Goal: Task Accomplishment & Management: Use online tool/utility

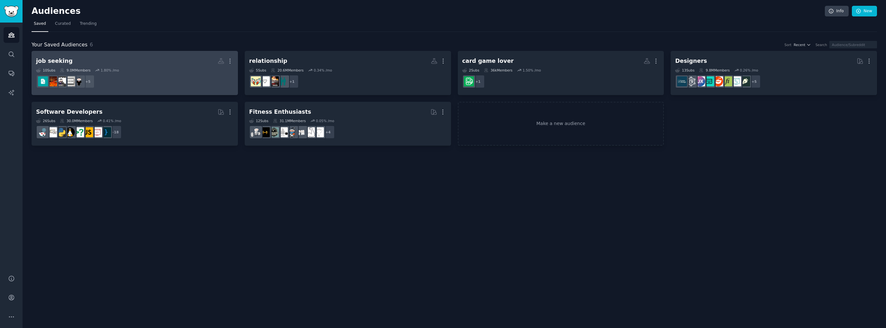
click at [155, 68] on div "10 Sub s 9.0M Members 1.80 % /mo" at bounding box center [134, 70] width 197 height 5
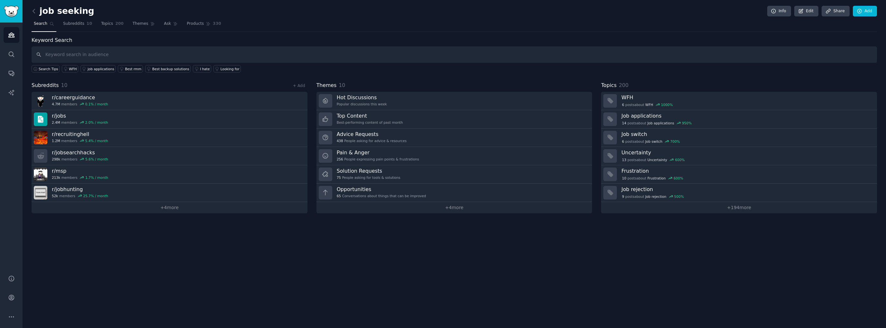
click at [30, 9] on div "job seeking Info Edit Share Add Search Subreddits 10 Topics 200 Themes Ask Prod…" at bounding box center [454, 164] width 863 height 328
click at [33, 9] on icon at bounding box center [34, 11] width 7 height 7
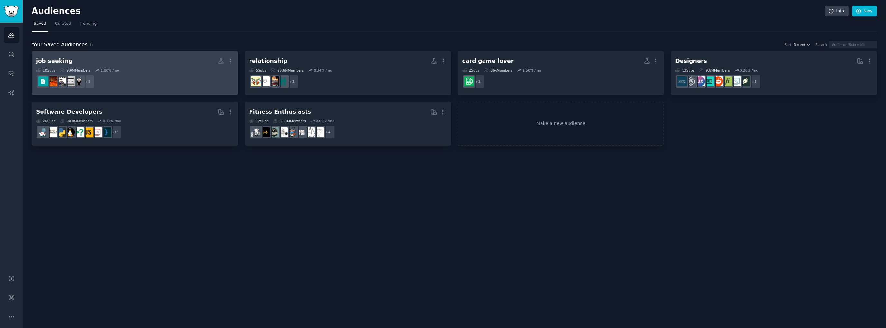
click at [97, 59] on h2 "job seeking More" at bounding box center [134, 60] width 197 height 11
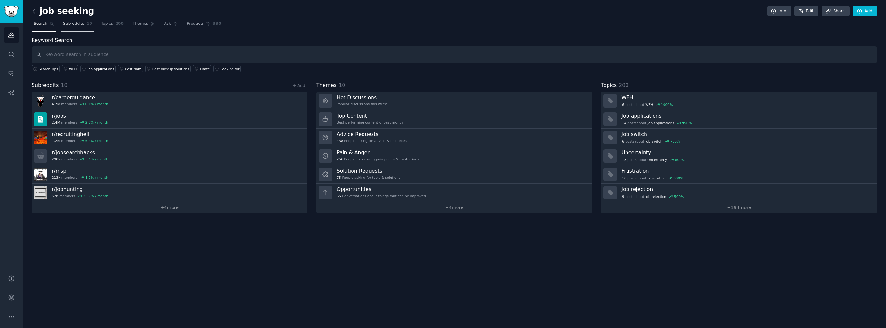
click at [75, 25] on span "Subreddits" at bounding box center [73, 24] width 21 height 6
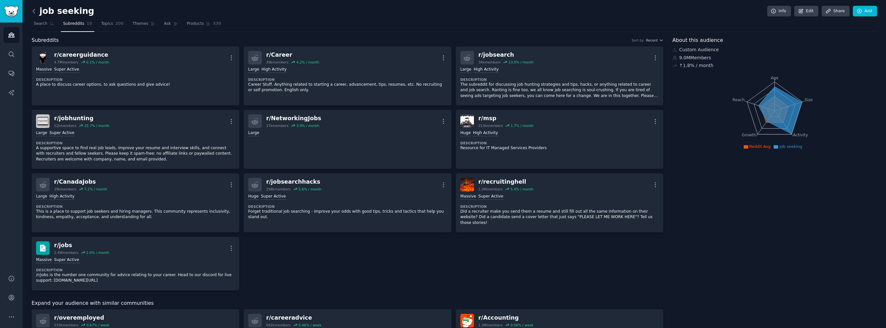
click at [34, 11] on icon at bounding box center [34, 11] width 7 height 7
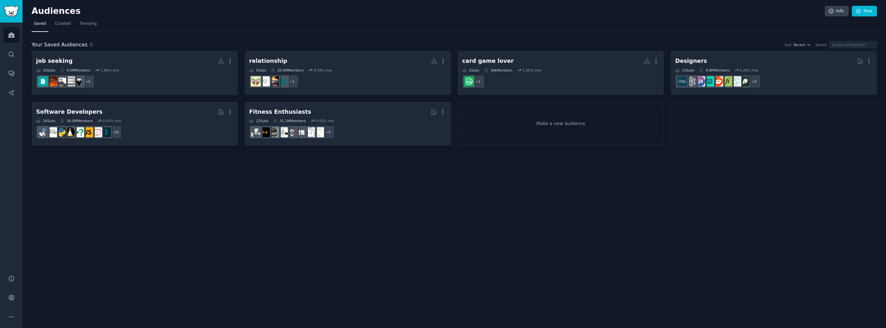
drag, startPoint x: 600, startPoint y: 169, endPoint x: 599, endPoint y: 166, distance: 3.3
click at [599, 168] on div "Audiences Info New Saved Curated Trending Your Saved Audiences 6 Sort Recent Se…" at bounding box center [454, 164] width 863 height 328
click at [575, 125] on link "Make a new audience" at bounding box center [561, 124] width 206 height 44
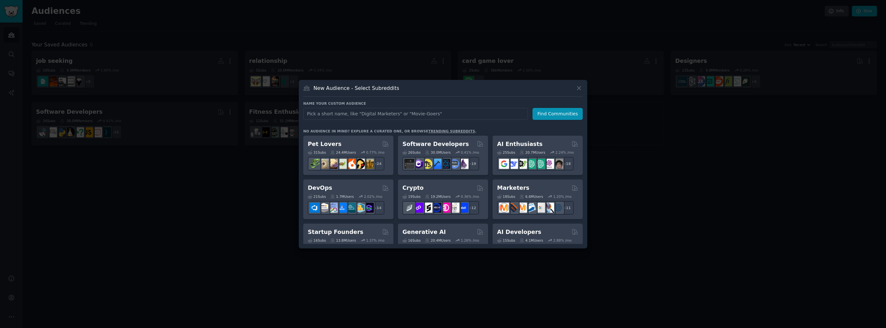
click at [395, 117] on input "text" at bounding box center [415, 114] width 225 height 12
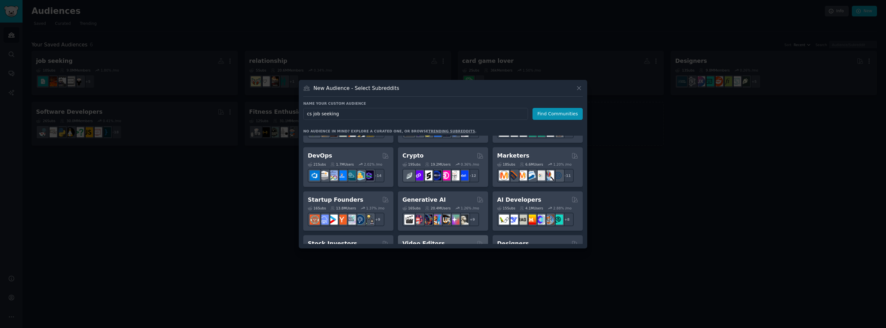
scroll to position [97, 0]
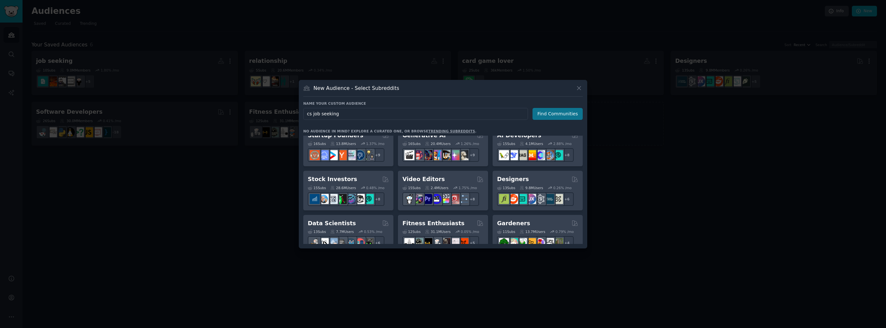
type input "cs job seeking"
click at [567, 114] on button "Find Communities" at bounding box center [557, 114] width 50 height 12
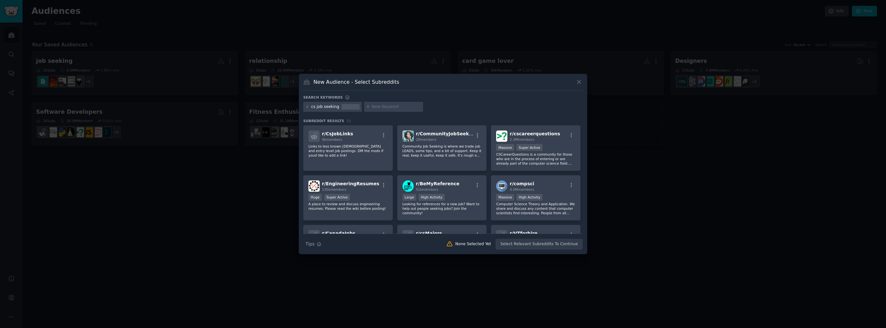
click at [323, 106] on div "cs job seeking" at bounding box center [325, 107] width 28 height 6
click at [307, 106] on icon at bounding box center [307, 107] width 4 height 4
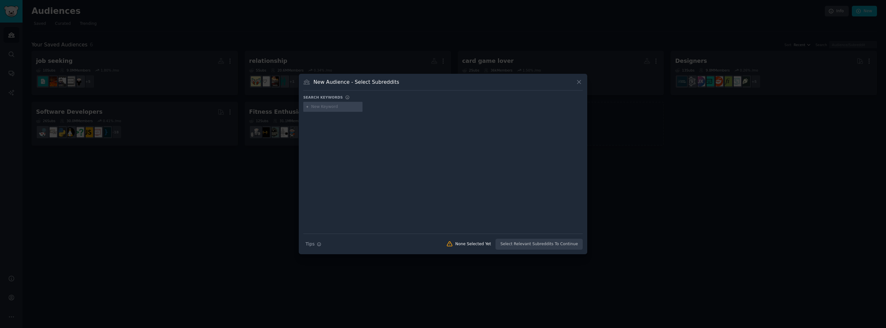
click at [339, 108] on input "text" at bounding box center [335, 107] width 49 height 6
type input "c"
type input "C"
type input "CSJob"
click at [307, 106] on icon at bounding box center [307, 107] width 4 height 4
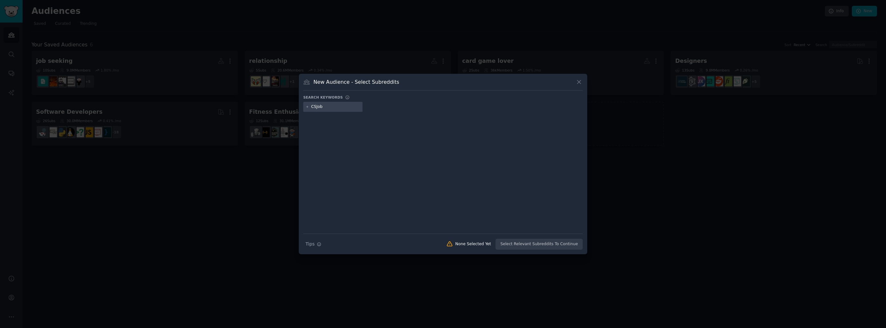
click at [307, 106] on icon at bounding box center [307, 107] width 4 height 4
click at [334, 106] on input "CSJob" at bounding box center [335, 107] width 49 height 6
click at [364, 104] on input "text" at bounding box center [379, 107] width 49 height 6
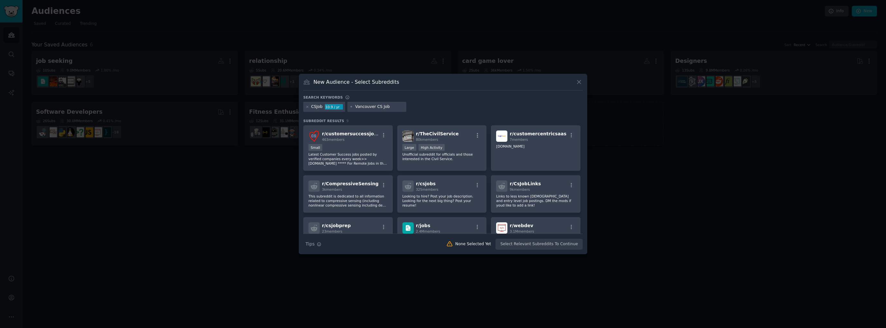
click at [362, 104] on input "Vancouver CS Job" at bounding box center [379, 107] width 49 height 6
type input "Canada CS Job"
click at [395, 104] on input "Canada CS Job" at bounding box center [379, 107] width 49 height 6
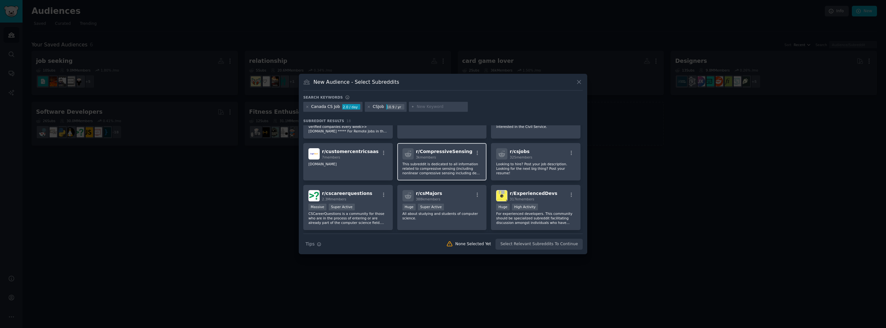
scroll to position [97, 0]
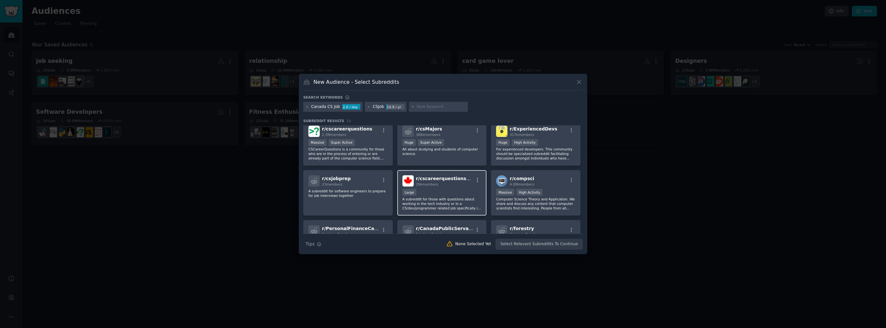
click at [465, 185] on div "r/ cscareerquestionsCAD 29k members 10,000 - 100,000 members Large A subreddit …" at bounding box center [441, 192] width 89 height 45
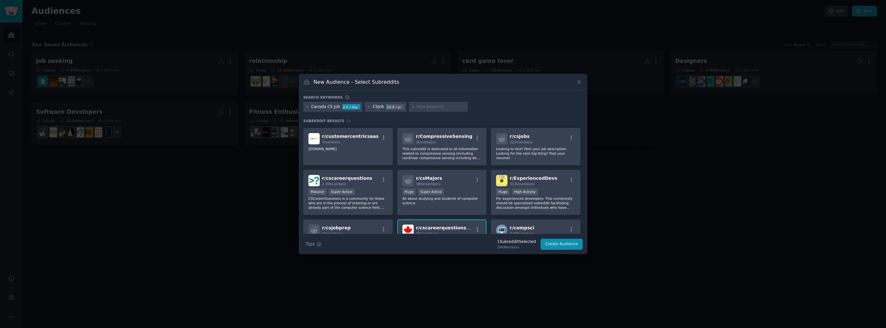
scroll to position [5, 0]
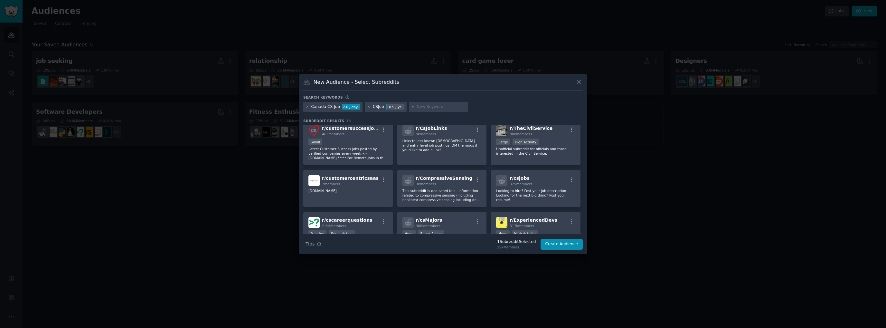
click at [416, 107] on input "text" at bounding box center [440, 107] width 49 height 6
type input "software engineer job"
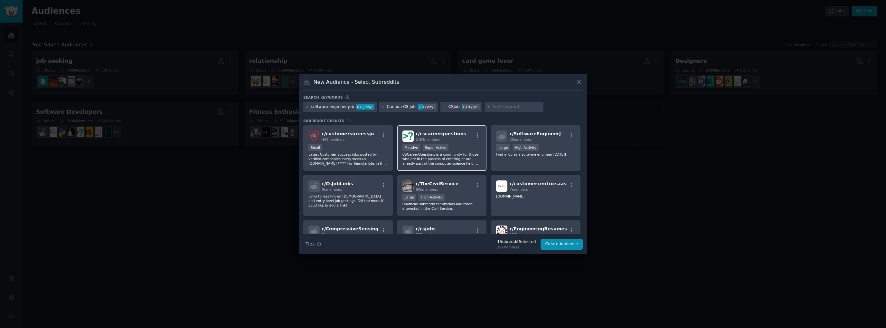
click at [470, 147] on div ">= 95th percentile for submissions / day Massive Super Active" at bounding box center [441, 148] width 79 height 8
click at [564, 151] on div "Large High Activity" at bounding box center [535, 148] width 79 height 8
click at [366, 188] on div "r/ CsJobLinks 9k members" at bounding box center [347, 185] width 79 height 11
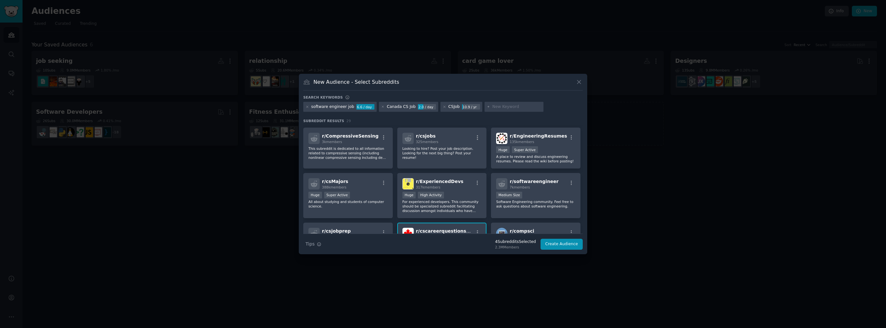
scroll to position [97, 0]
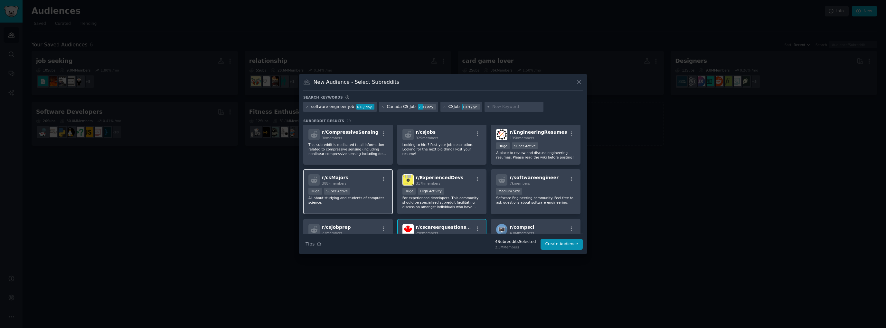
click at [373, 188] on div "Huge Super Active" at bounding box center [347, 192] width 79 height 8
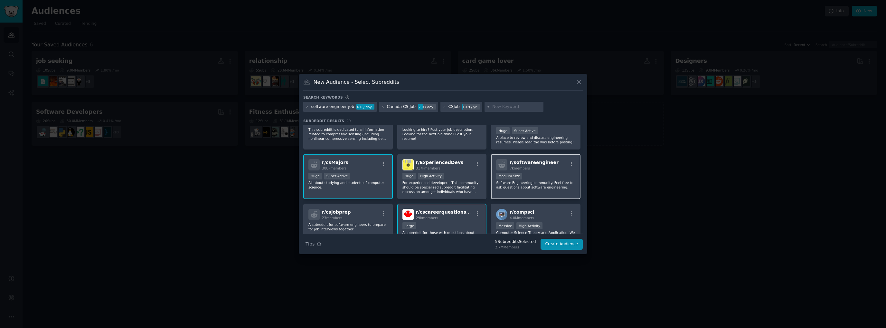
scroll to position [129, 0]
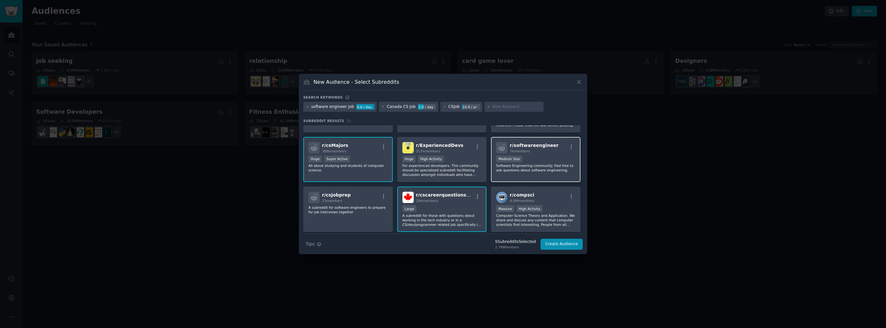
click at [548, 174] on div "r/ softwareengineer 7k members 1000 - 10,000 members Medium Size Software Engin…" at bounding box center [535, 159] width 89 height 45
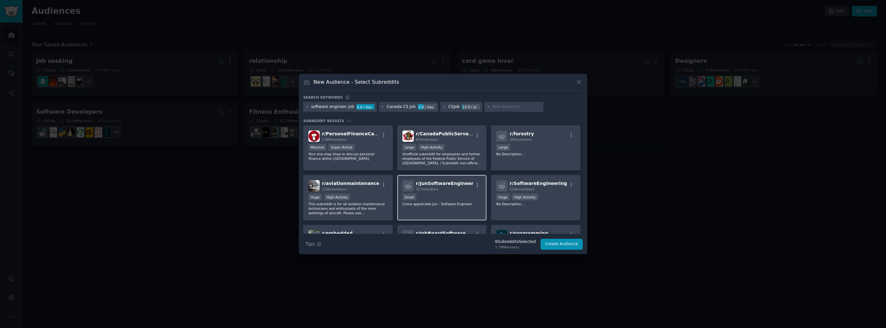
scroll to position [257, 0]
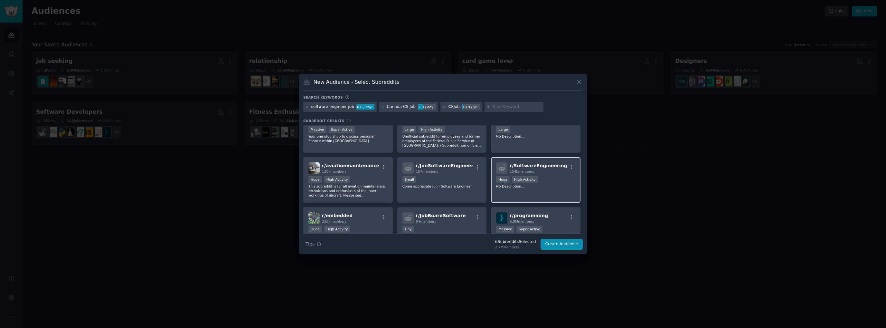
click at [554, 189] on div "r/ SoftwareEngineering 154k members Huge High Activity No Description..." at bounding box center [535, 179] width 89 height 45
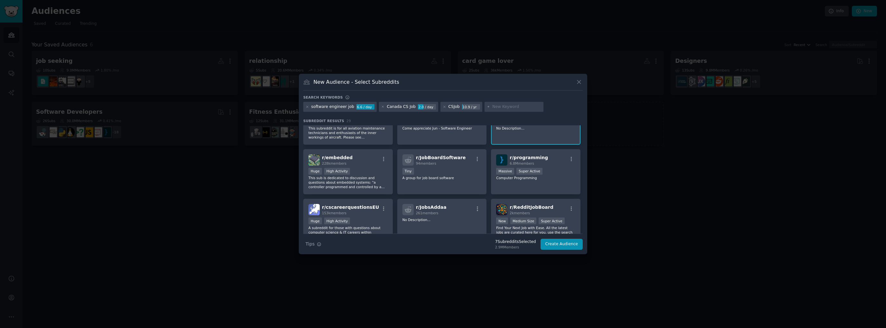
scroll to position [193, 0]
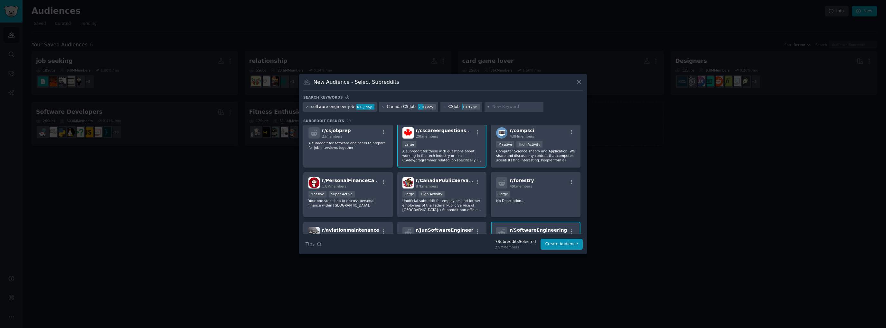
click at [307, 107] on icon at bounding box center [307, 107] width 2 height 2
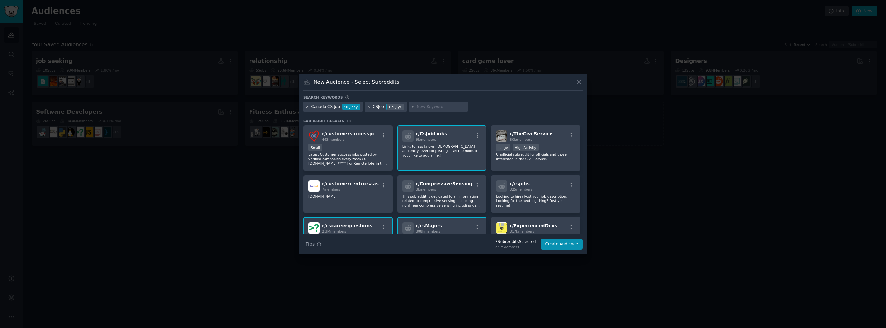
click at [305, 106] on div "Canada CS Job 2.0 / day" at bounding box center [332, 107] width 59 height 10
click at [307, 107] on icon at bounding box center [307, 107] width 2 height 2
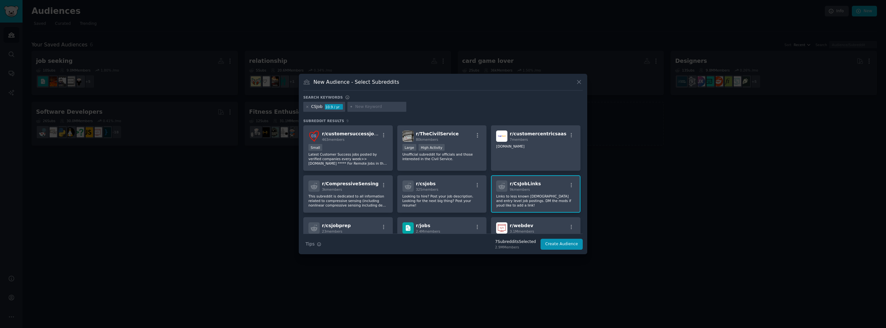
click at [307, 107] on icon at bounding box center [307, 107] width 2 height 2
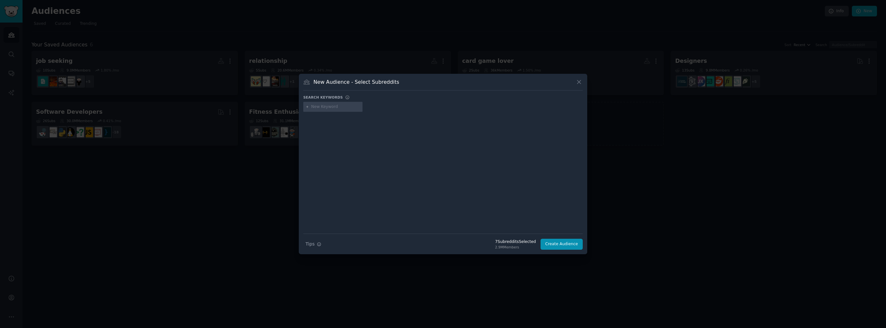
click at [312, 108] on input "text" at bounding box center [335, 107] width 49 height 6
type input "v"
type input "cs job"
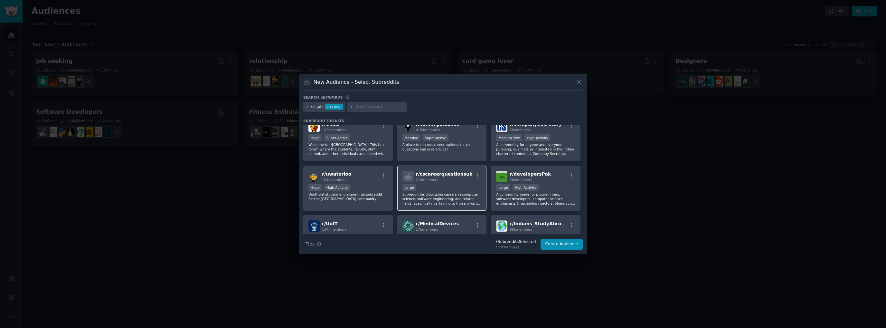
scroll to position [225, 0]
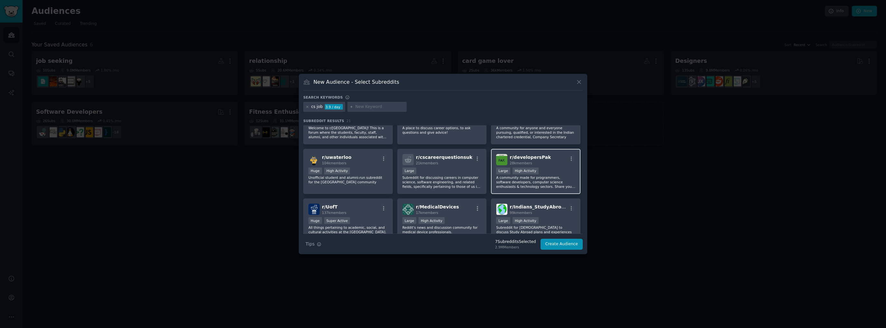
click at [563, 181] on p "A community made for programmers, software developers, computer science enthusi…" at bounding box center [535, 182] width 79 height 14
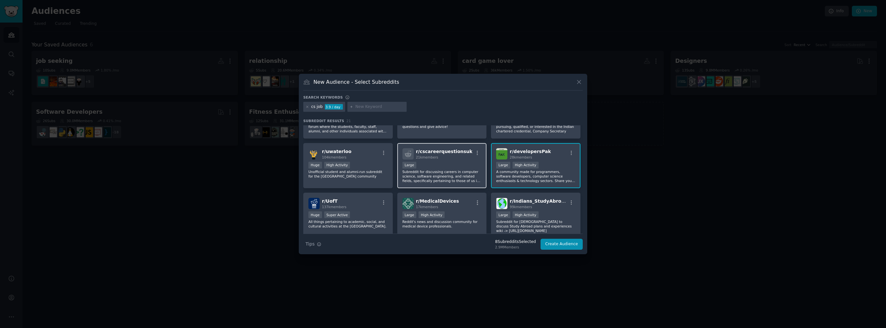
scroll to position [256, 0]
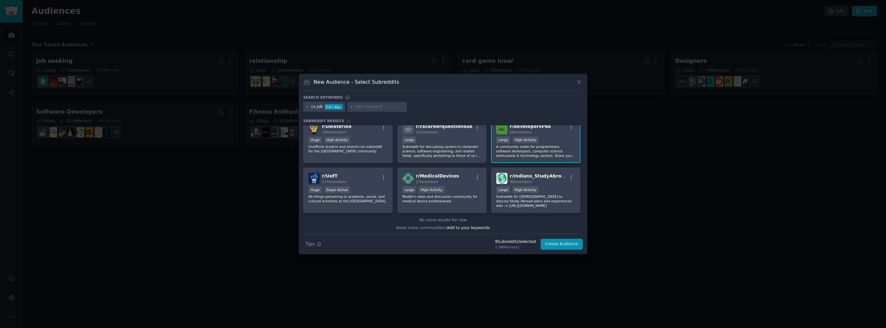
click at [370, 106] on input "text" at bounding box center [379, 107] width 49 height 6
type input "tech job"
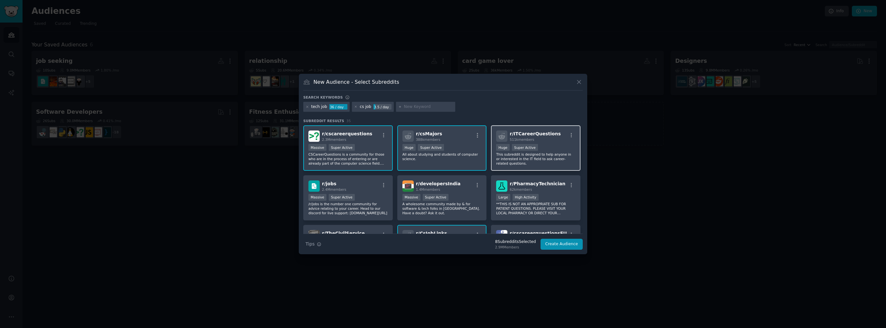
click at [548, 151] on div ">= 95th percentile for submissions / day Huge Super Active" at bounding box center [535, 148] width 79 height 8
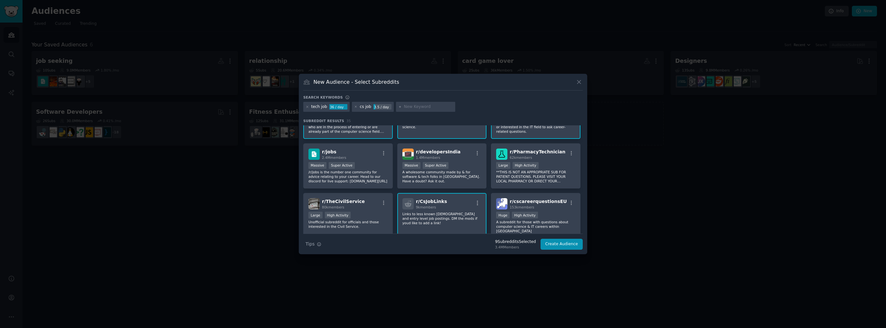
scroll to position [32, 0]
click at [456, 168] on div ">= 95th percentile for submissions / day Massive Super Active" at bounding box center [441, 166] width 79 height 8
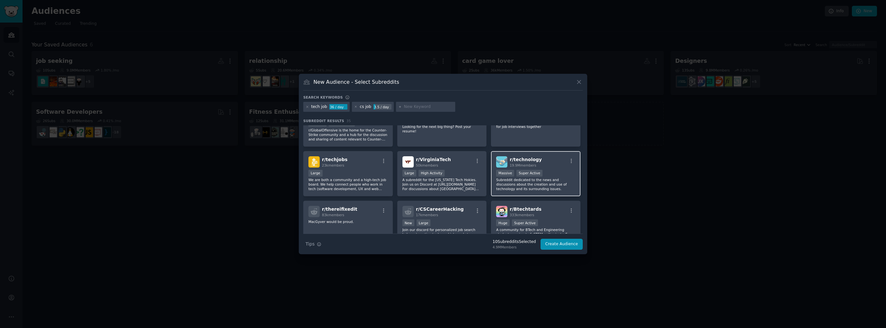
scroll to position [225, 0]
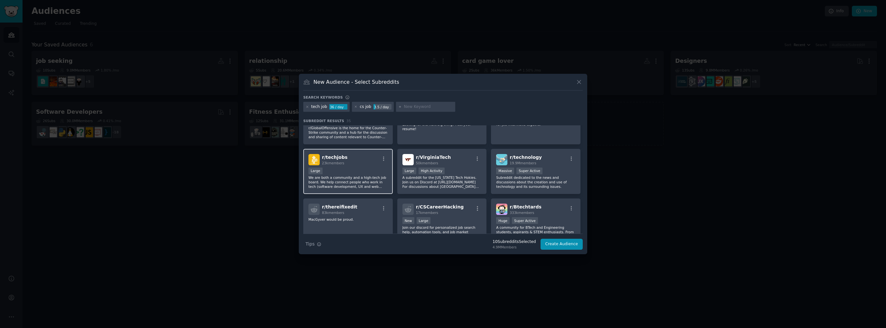
click at [368, 179] on p "We are both a community and a high-tech job board. We help connect people who w…" at bounding box center [347, 182] width 79 height 14
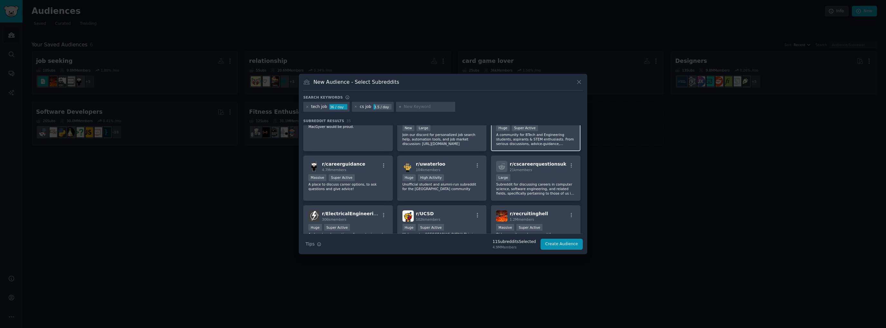
scroll to position [322, 0]
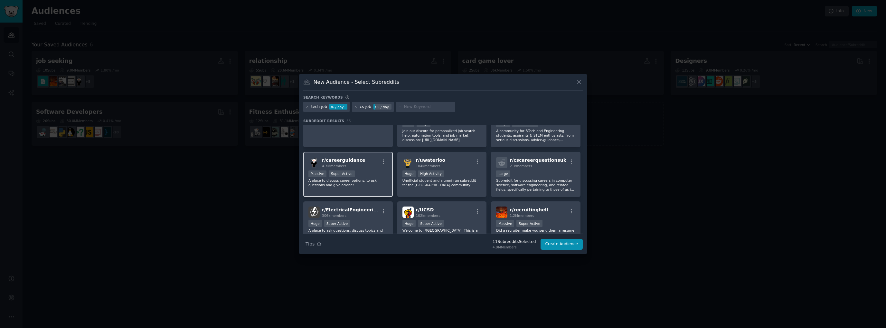
click at [377, 186] on div "r/ careerguidance 4.7M members Massive Super Active A place to discuss career o…" at bounding box center [347, 174] width 89 height 45
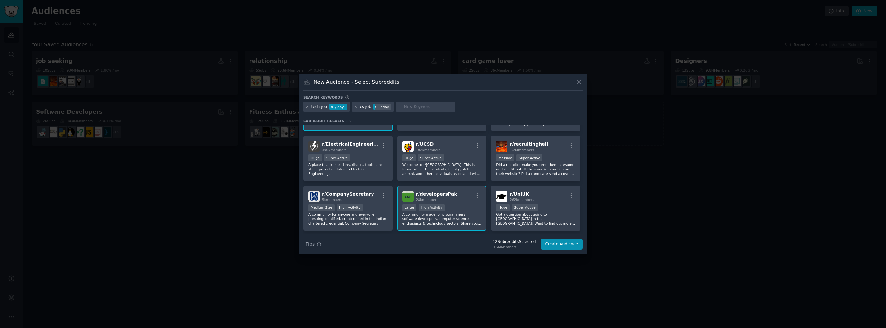
scroll to position [366, 0]
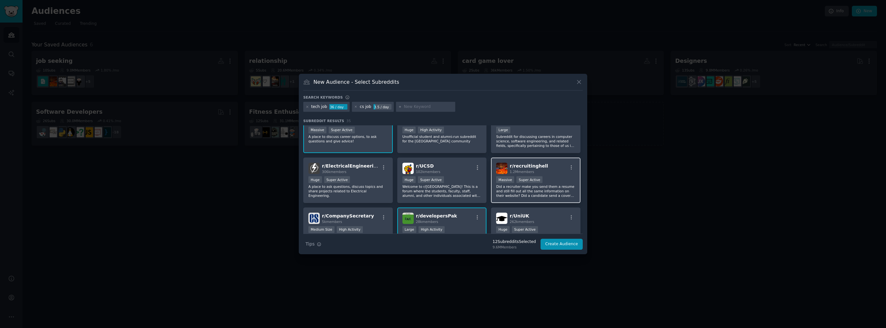
click at [554, 184] on p "Did a recruiter make you send them a resume and still fill out all the same inf…" at bounding box center [535, 191] width 79 height 14
click at [558, 164] on div "r/ recruitinghell 1.2M members" at bounding box center [535, 168] width 79 height 11
click at [306, 106] on icon at bounding box center [307, 107] width 2 height 2
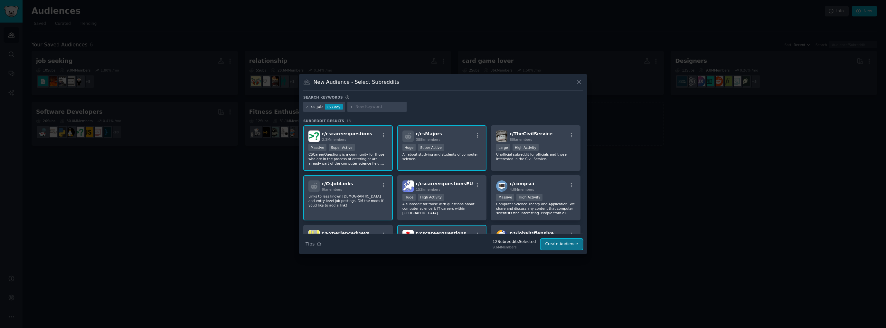
click at [563, 242] on button "Create Audience" at bounding box center [561, 243] width 42 height 11
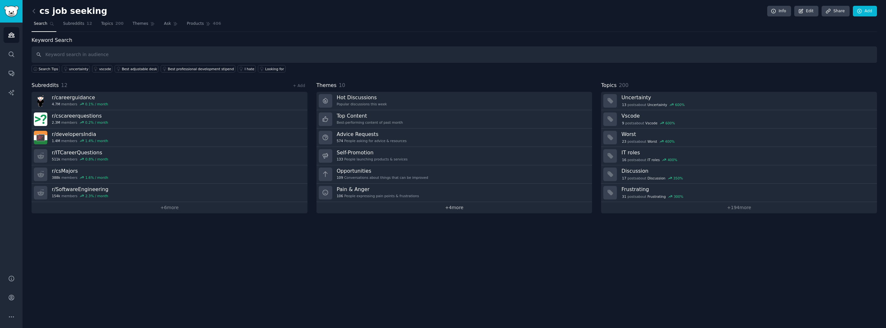
click at [439, 204] on link "+ 4 more" at bounding box center [454, 207] width 276 height 11
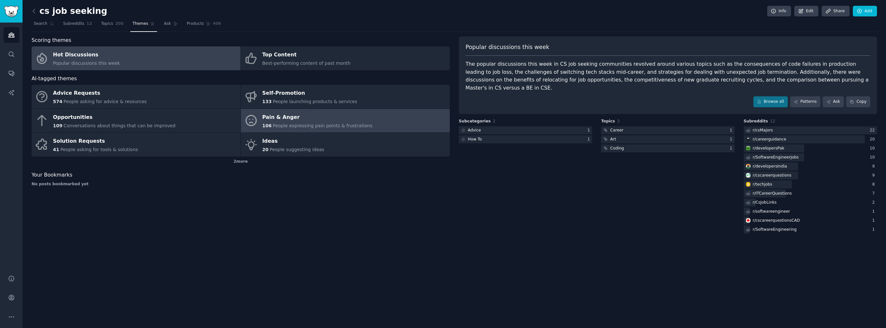
click at [295, 123] on span "People expressing pain points & frustrations" at bounding box center [323, 125] width 100 height 5
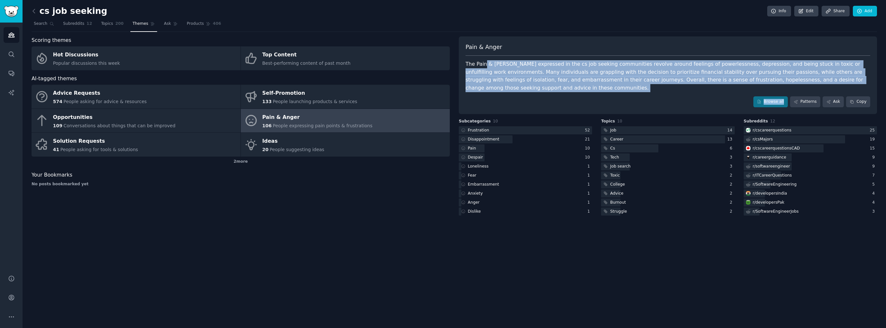
drag, startPoint x: 493, startPoint y: 63, endPoint x: 805, endPoint y: 86, distance: 313.6
click at [805, 86] on div "Pain & Anger The Pain & [PERSON_NAME] expressed in the cs job seeking communiti…" at bounding box center [668, 75] width 418 height 78
click at [489, 126] on div at bounding box center [525, 130] width 133 height 8
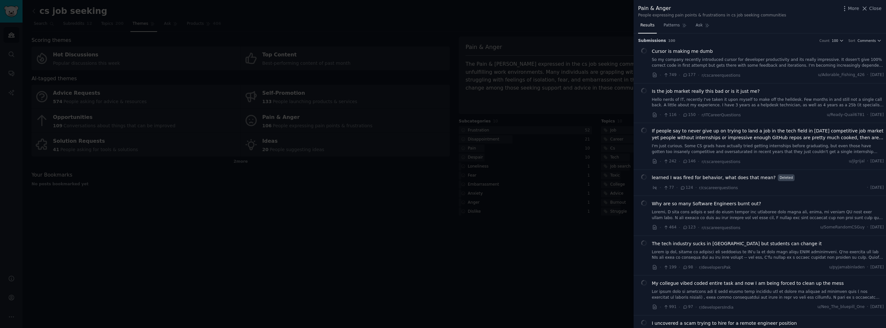
drag, startPoint x: 615, startPoint y: 228, endPoint x: 614, endPoint y: 224, distance: 4.3
click at [614, 225] on div at bounding box center [443, 164] width 886 height 328
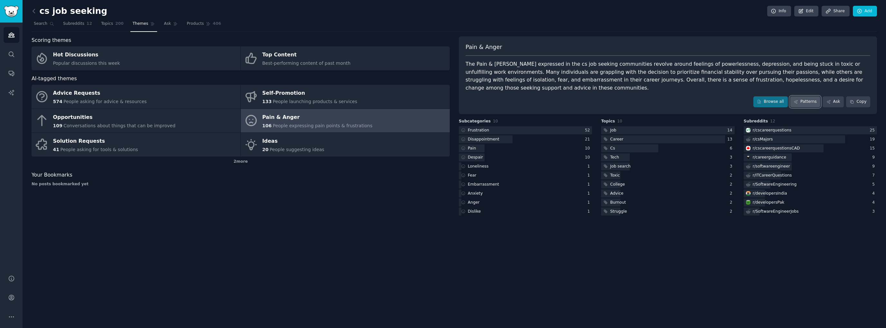
click at [810, 96] on link "Patterns" at bounding box center [805, 101] width 30 height 11
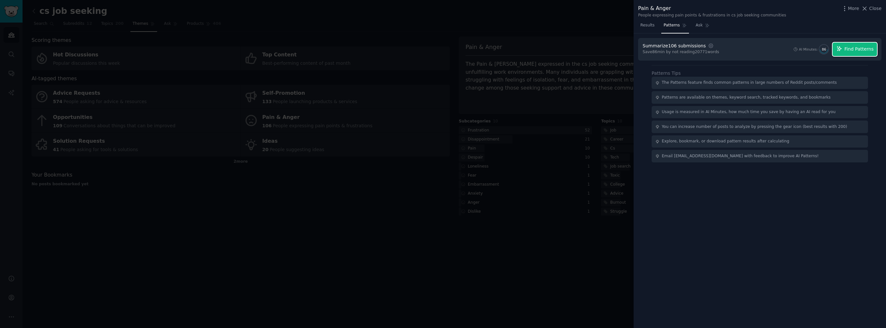
click at [864, 48] on span "Find Patterns" at bounding box center [858, 49] width 29 height 7
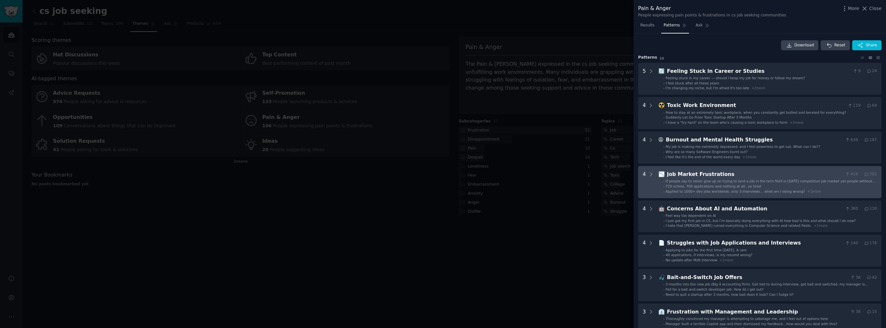
click at [704, 189] on span "Applied to 1000+ dev jobs worldwide, only 3 interviews… what am I doing wrong?" at bounding box center [734, 191] width 139 height 4
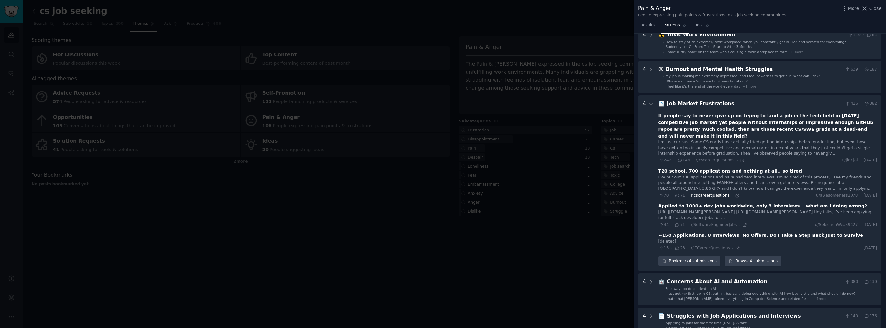
scroll to position [68, 0]
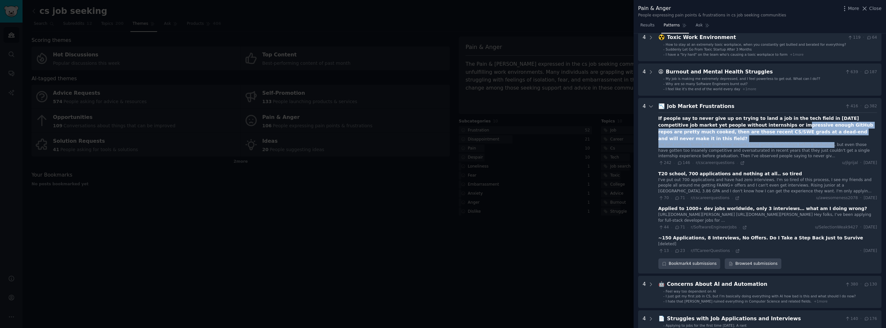
drag, startPoint x: 728, startPoint y: 124, endPoint x: 810, endPoint y: 138, distance: 82.9
click at [810, 138] on div "If people say to never give up on trying to land a job in the tech field in [DA…" at bounding box center [767, 140] width 219 height 51
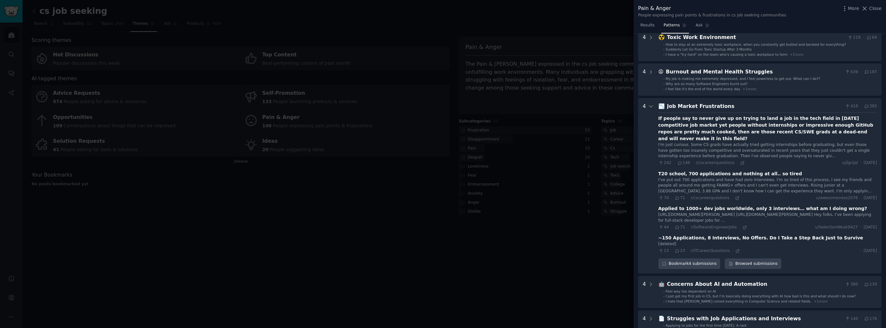
click at [657, 151] on Frustrations "4 📉 Job Market Frustrations 416 · 382 If people say to never give up on trying …" at bounding box center [759, 186] width 243 height 176
drag, startPoint x: 704, startPoint y: 131, endPoint x: 829, endPoint y: 134, distance: 125.5
click at [829, 134] on div "If people say to never give up on trying to land a job in the tech field in [DA…" at bounding box center [767, 128] width 219 height 27
click at [793, 159] on div "If people say to never give up on trying to land a job in the tech field in [DA…" at bounding box center [767, 182] width 219 height 141
drag, startPoint x: 721, startPoint y: 163, endPoint x: 763, endPoint y: 171, distance: 42.1
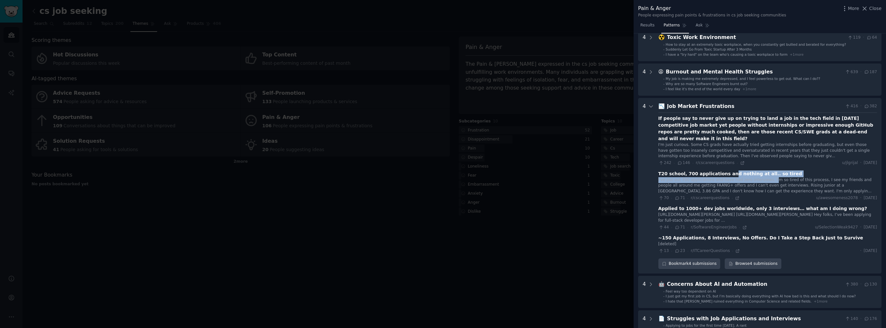
click at [763, 171] on div "T20 school, 700 applications and nothing at all.. so tired I've put out 700 app…" at bounding box center [767, 185] width 219 height 31
click at [765, 195] on div "70 · 71 · r/cscareerquestions · u/awesomeness2078 · [DATE]" at bounding box center [767, 198] width 219 height 6
click at [740, 161] on icon at bounding box center [742, 163] width 5 height 5
click at [735, 196] on icon at bounding box center [737, 198] width 5 height 5
click at [735, 249] on icon at bounding box center [737, 250] width 5 height 5
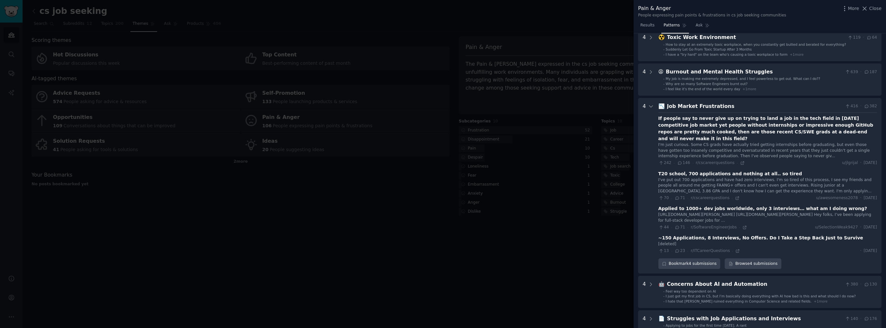
click at [409, 241] on div at bounding box center [443, 164] width 886 height 328
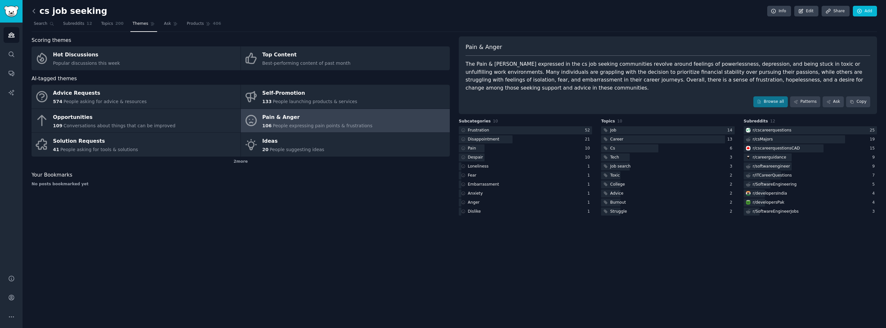
click at [36, 8] on icon at bounding box center [34, 11] width 7 height 7
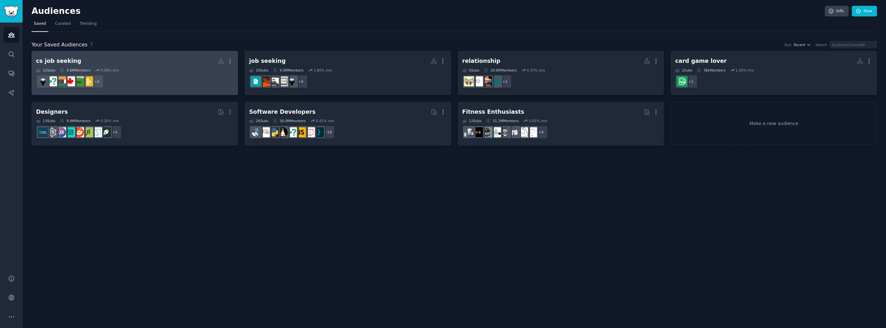
click at [136, 69] on div "12 Sub s 9.6M Members 0.58 % /mo" at bounding box center [134, 70] width 197 height 5
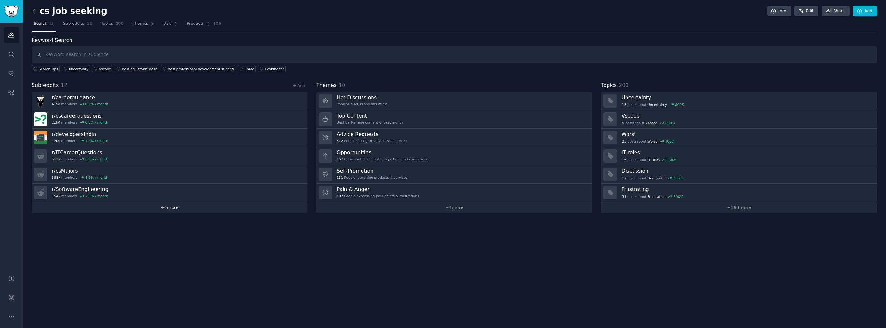
click at [178, 206] on link "+ 6 more" at bounding box center [170, 207] width 276 height 11
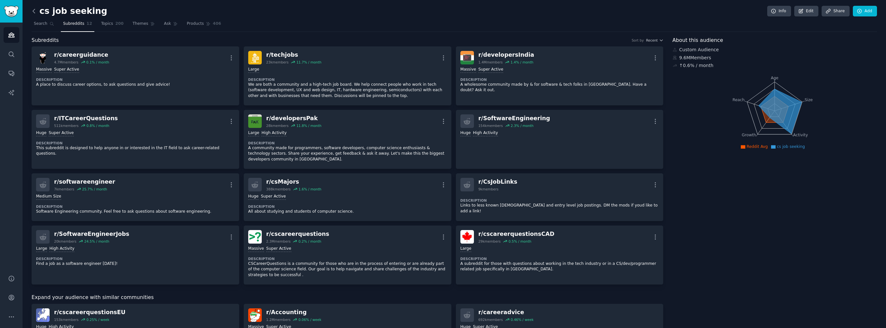
click at [32, 13] on icon at bounding box center [34, 11] width 7 height 7
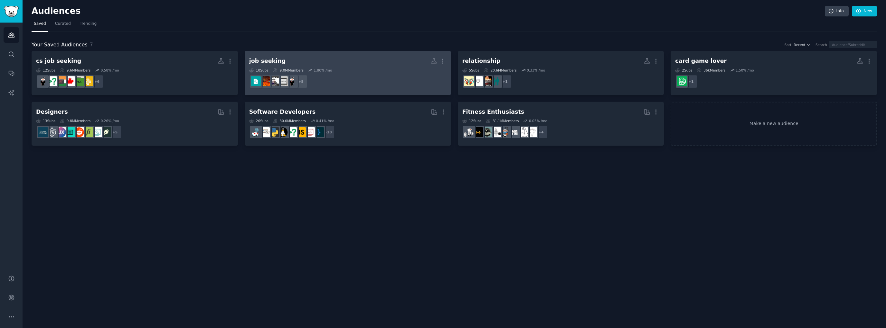
click at [338, 64] on h2 "job seeking More" at bounding box center [347, 60] width 197 height 11
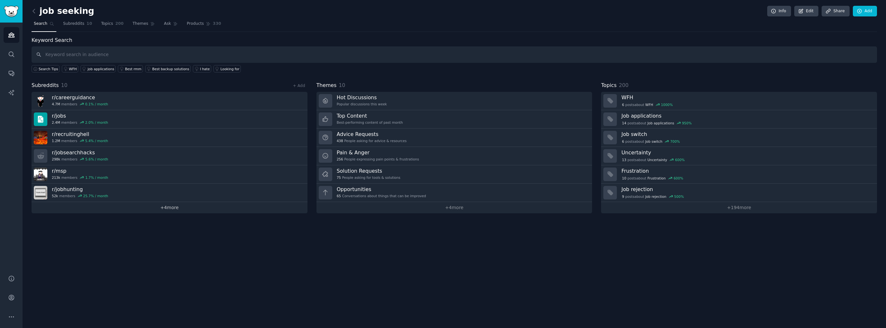
click at [162, 204] on link "+ 4 more" at bounding box center [170, 207] width 276 height 11
